Goal: Task Accomplishment & Management: Manage account settings

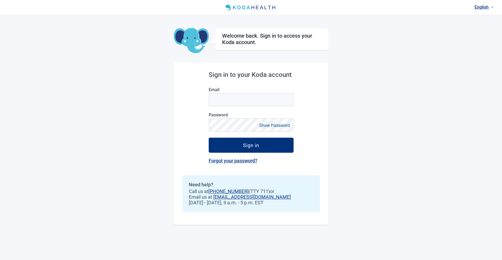
type input "[EMAIL_ADDRESS][DOMAIN_NAME]"
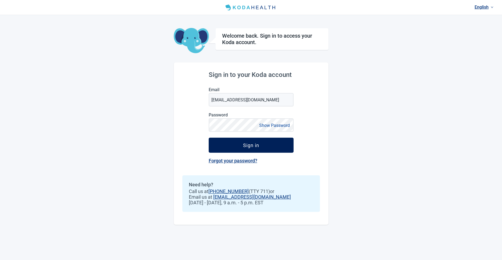
click at [265, 146] on button "Sign in" at bounding box center [251, 144] width 85 height 15
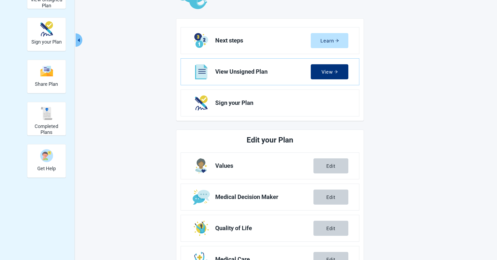
scroll to position [137, 0]
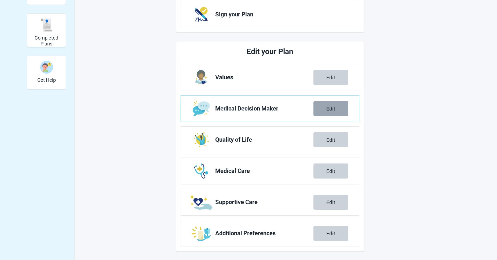
click at [328, 109] on div "Edit" at bounding box center [331, 108] width 9 height 5
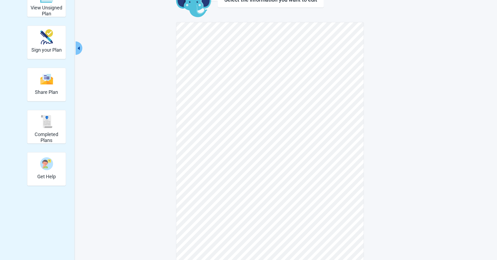
scroll to position [27, 0]
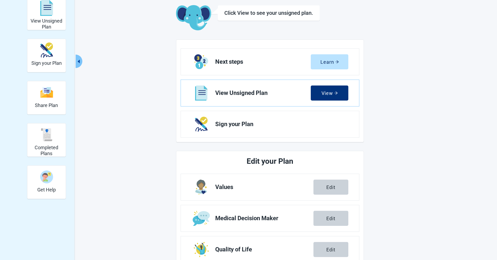
click at [357, 155] on div "Edit your Plan" at bounding box center [270, 161] width 179 height 12
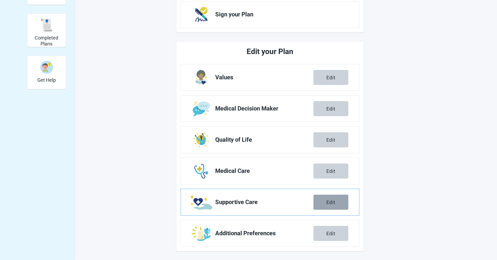
click at [328, 202] on div "Edit" at bounding box center [331, 201] width 9 height 5
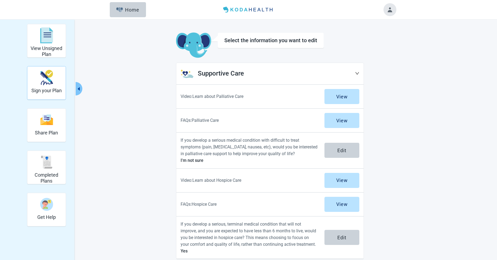
click at [41, 79] on img "Sign your Plan" at bounding box center [46, 77] width 13 height 15
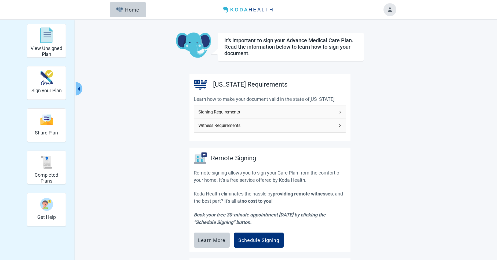
click at [340, 111] on icon "right" at bounding box center [340, 111] width 3 height 3
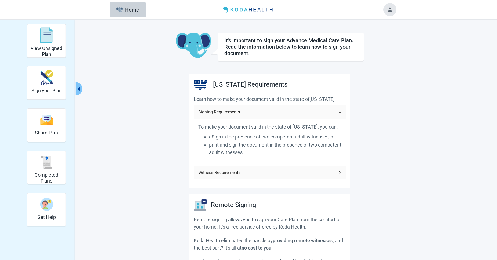
click at [341, 172] on icon "right" at bounding box center [340, 172] width 2 height 3
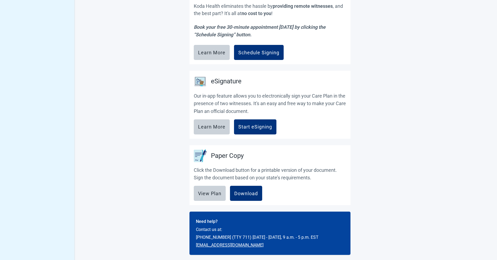
scroll to position [346, 0]
